Goal: Task Accomplishment & Management: Complete application form

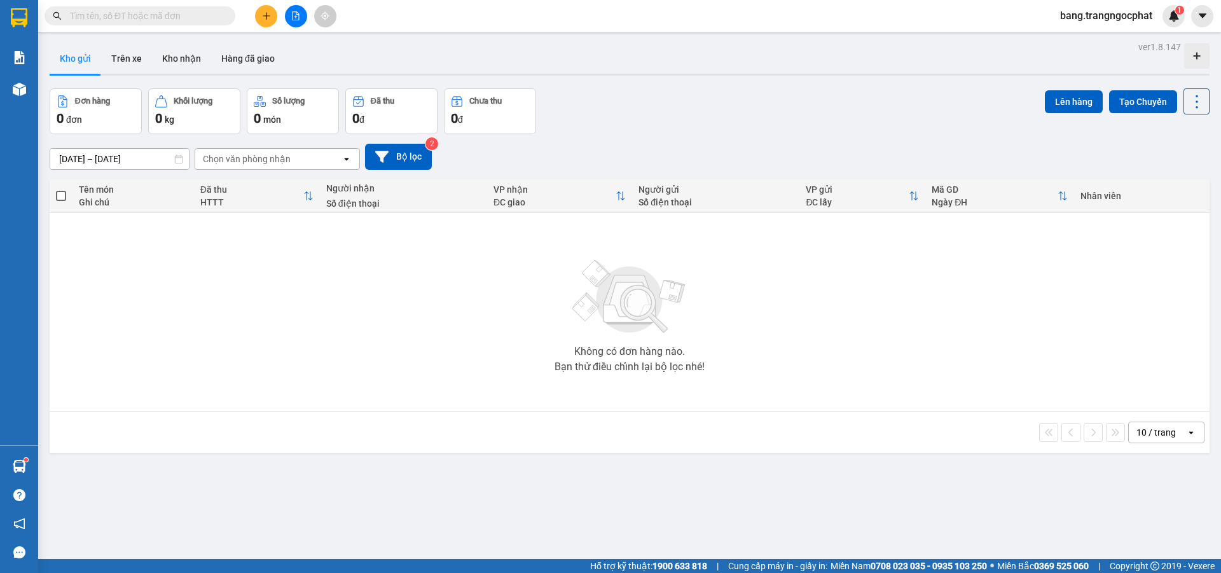
click at [139, 21] on input "text" at bounding box center [145, 16] width 150 height 14
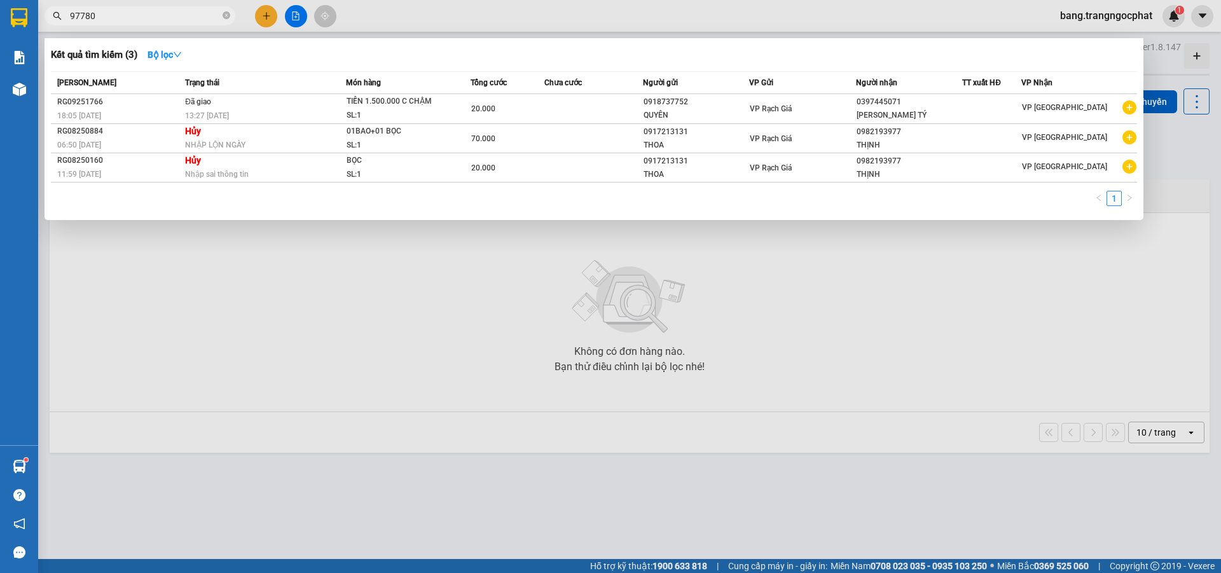
type input "977800"
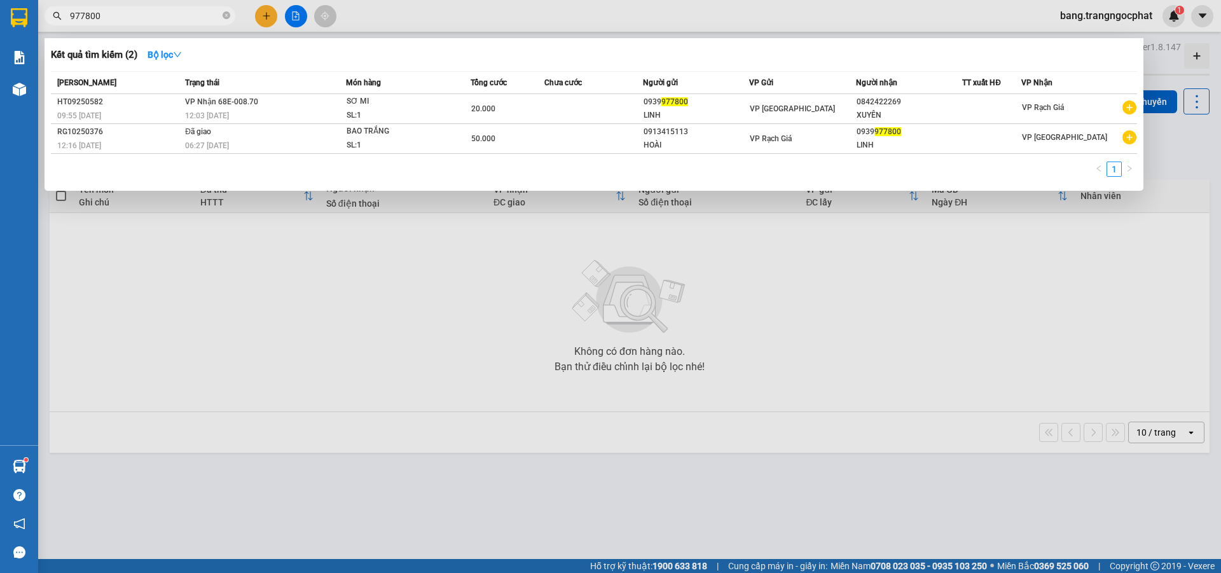
drag, startPoint x: 141, startPoint y: 15, endPoint x: 0, endPoint y: 44, distance: 143.5
click at [0, 64] on section "Kết quả tìm kiếm ( 2 ) Bộ lọc Mã ĐH Trạng thái Món hàng Tổng cước Chưa cước Ngư…" at bounding box center [610, 286] width 1221 height 573
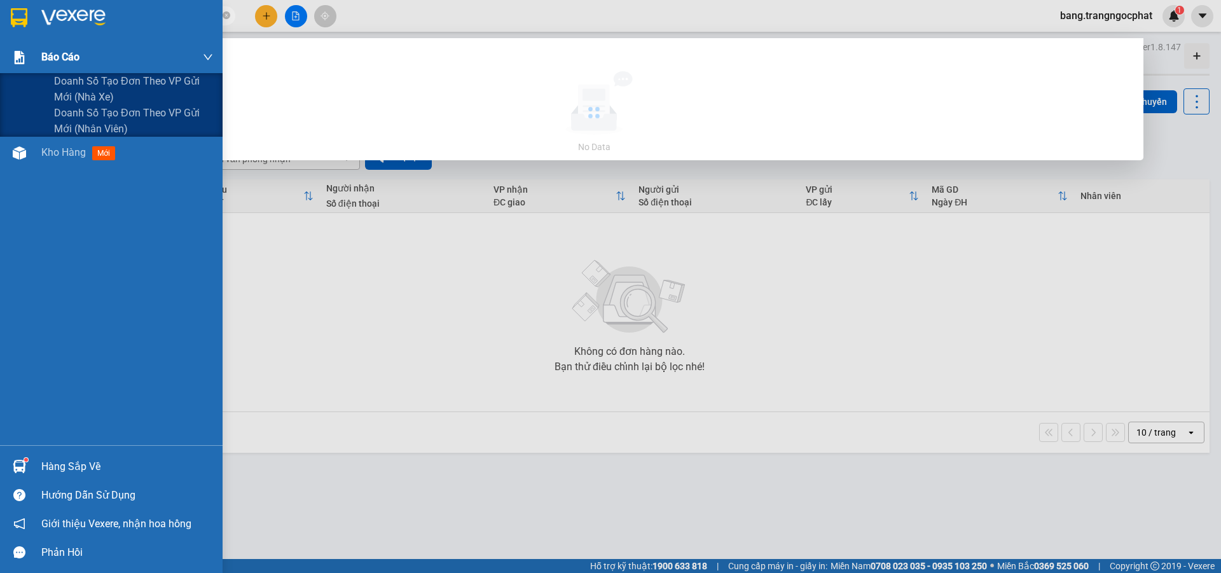
type input "0"
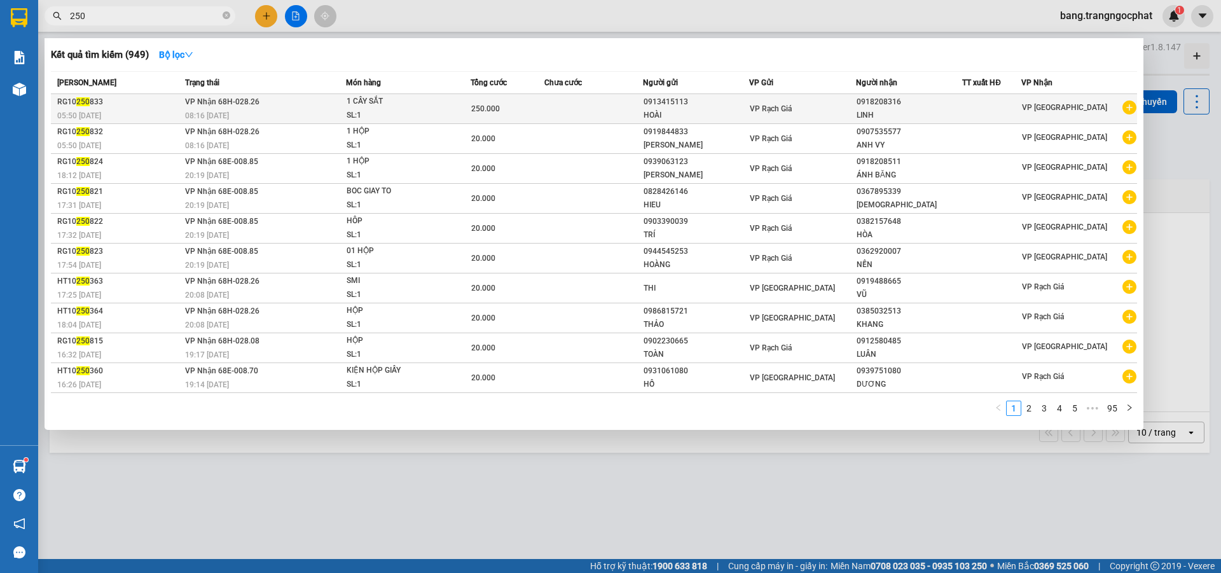
type input "250"
click at [883, 113] on div "LINH" at bounding box center [910, 115] width 106 height 13
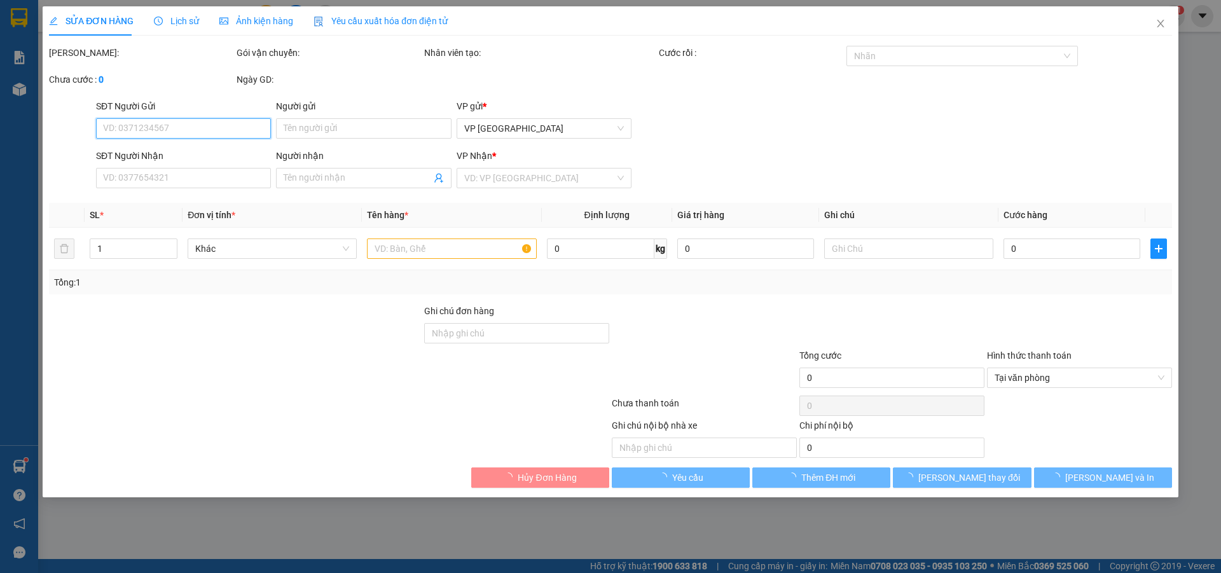
type input "0913415113"
type input "HOÀI"
type input "0918208316"
type input "LINH"
type input "250.000"
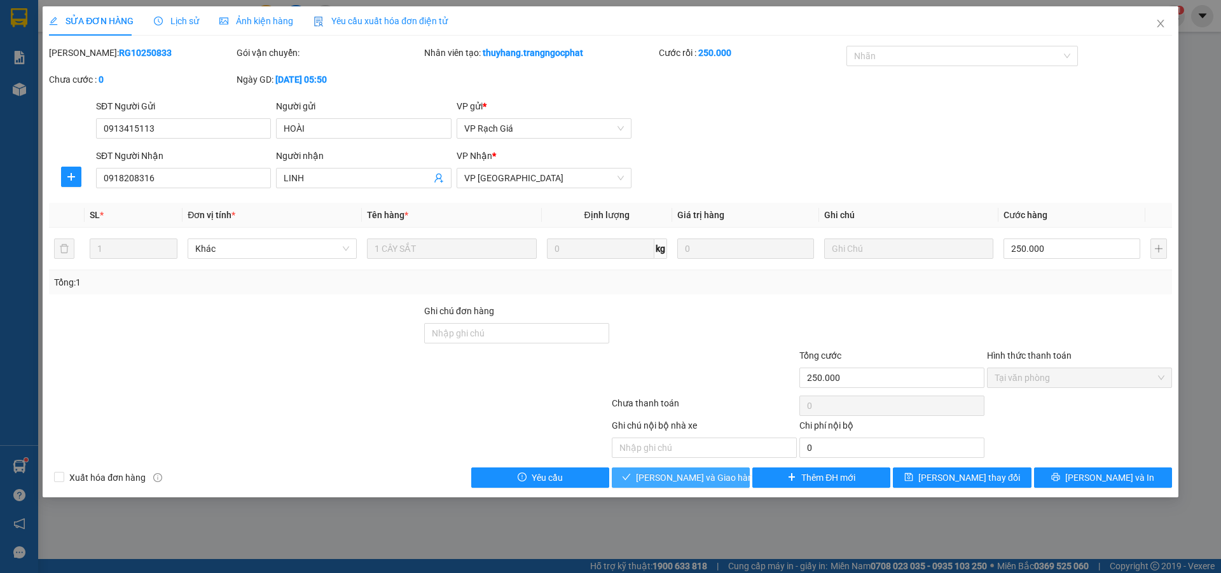
click at [686, 476] on span "Lưu và Giao hàng" at bounding box center [697, 478] width 122 height 14
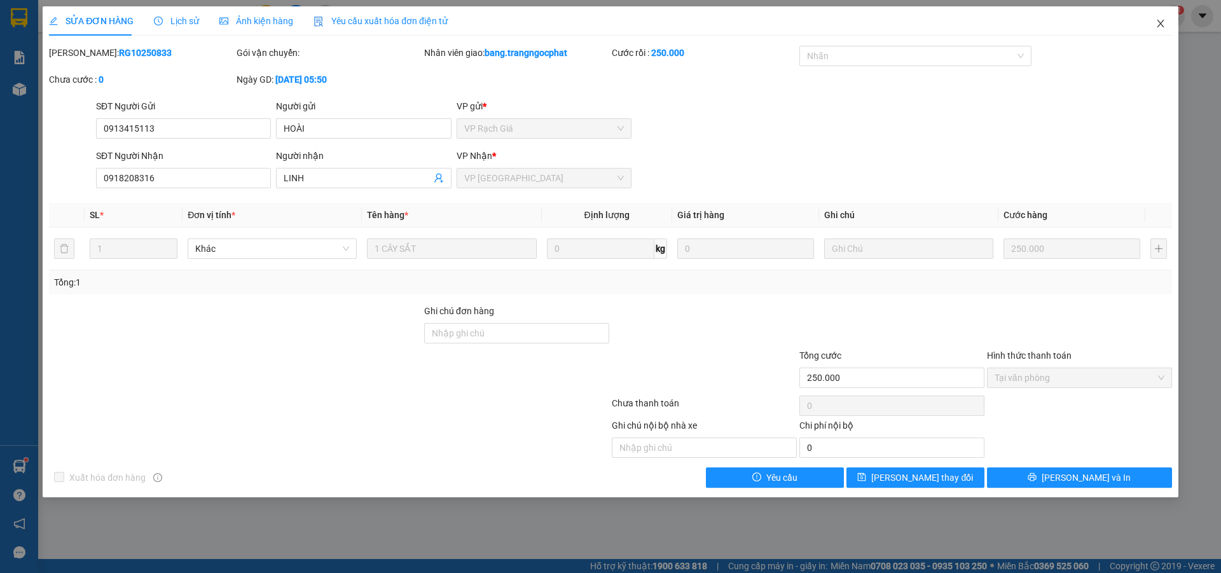
click at [1157, 24] on icon "close" at bounding box center [1161, 23] width 10 height 10
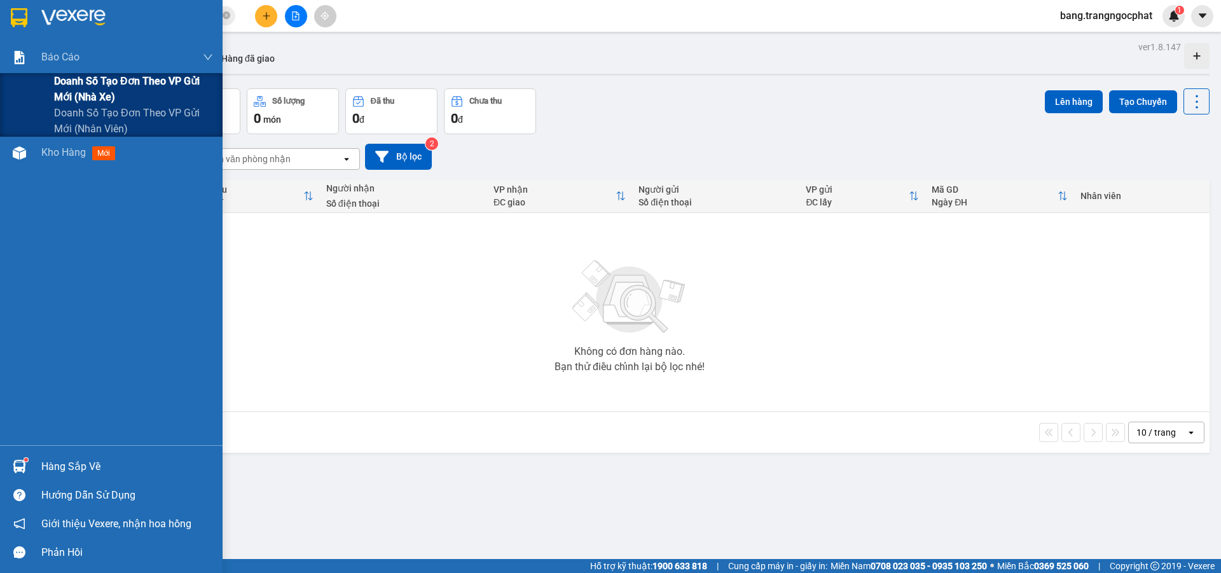
click at [87, 83] on span "Doanh số tạo đơn theo VP gửi mới (nhà xe)" at bounding box center [133, 89] width 159 height 32
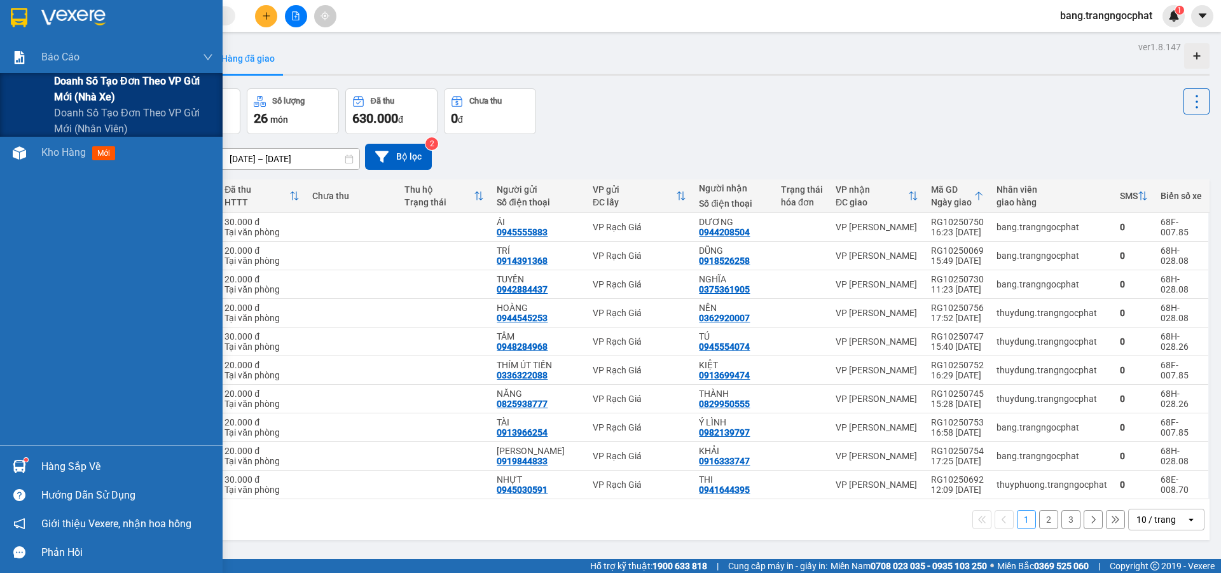
click at [88, 102] on span "Doanh số tạo đơn theo VP gửi mới (nhà xe)" at bounding box center [133, 89] width 159 height 32
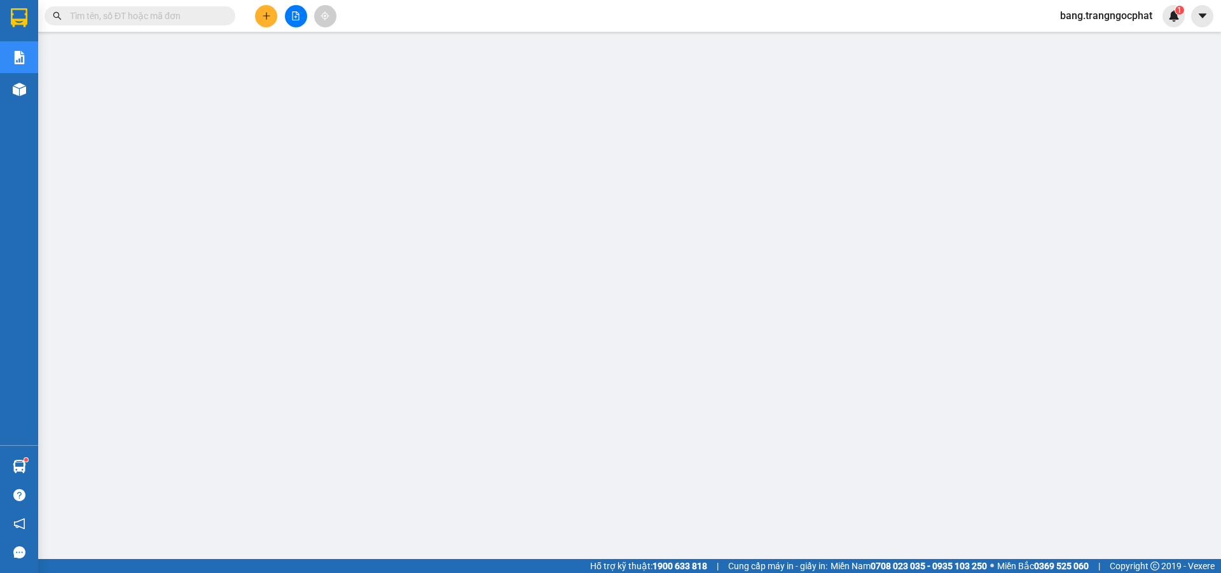
scroll to position [58, 0]
